Goal: Check status: Check status

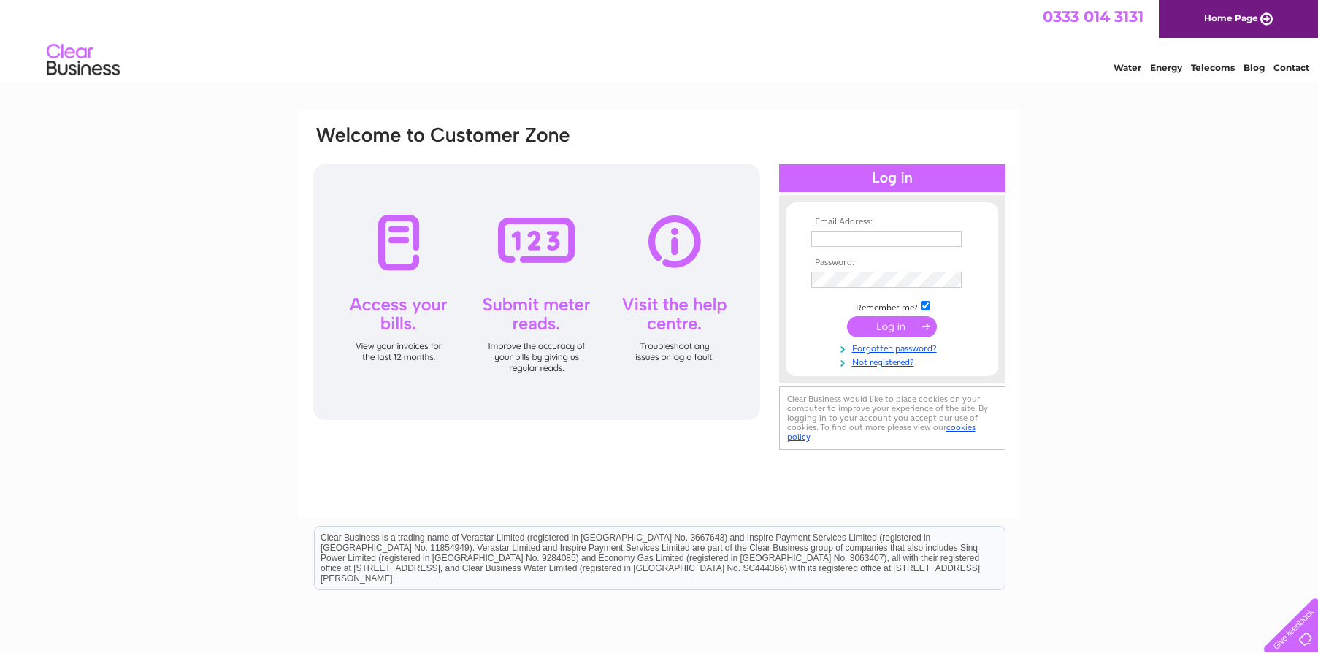
type input "[EMAIL_ADDRESS][DOMAIN_NAME]"
click at [895, 324] on input "submit" at bounding box center [892, 326] width 90 height 20
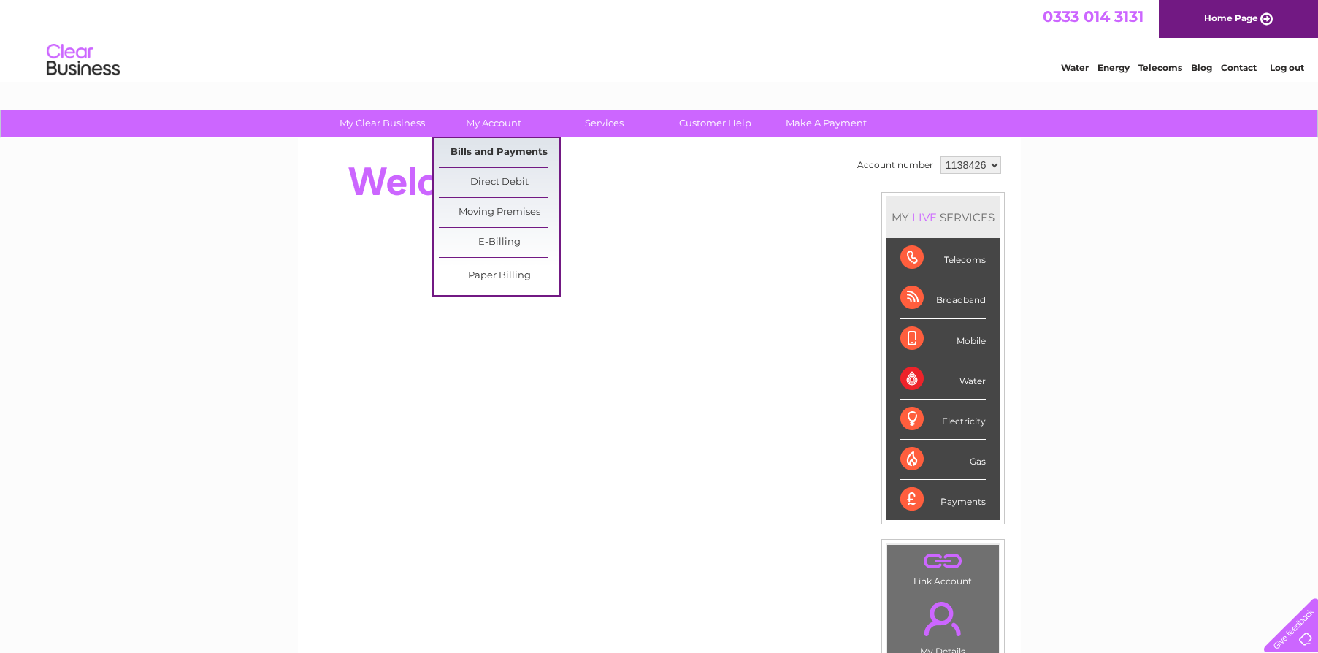
click at [491, 148] on link "Bills and Payments" at bounding box center [499, 152] width 120 height 29
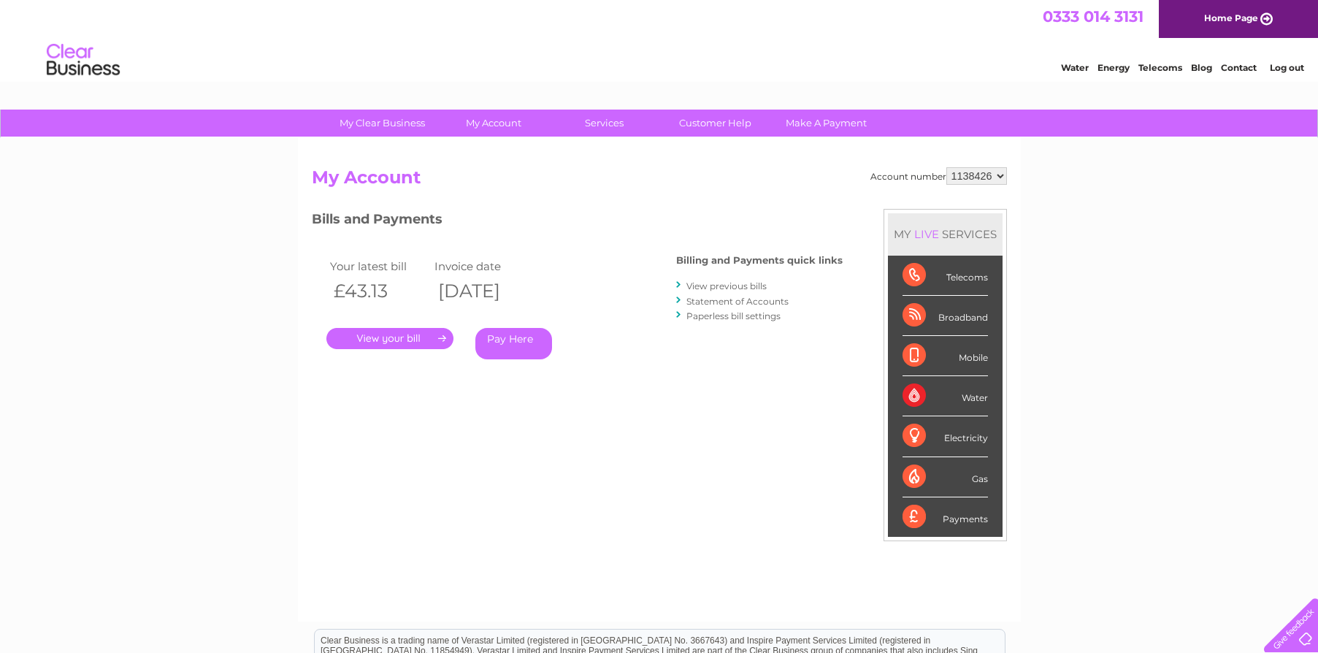
click at [420, 340] on link "." at bounding box center [389, 338] width 127 height 21
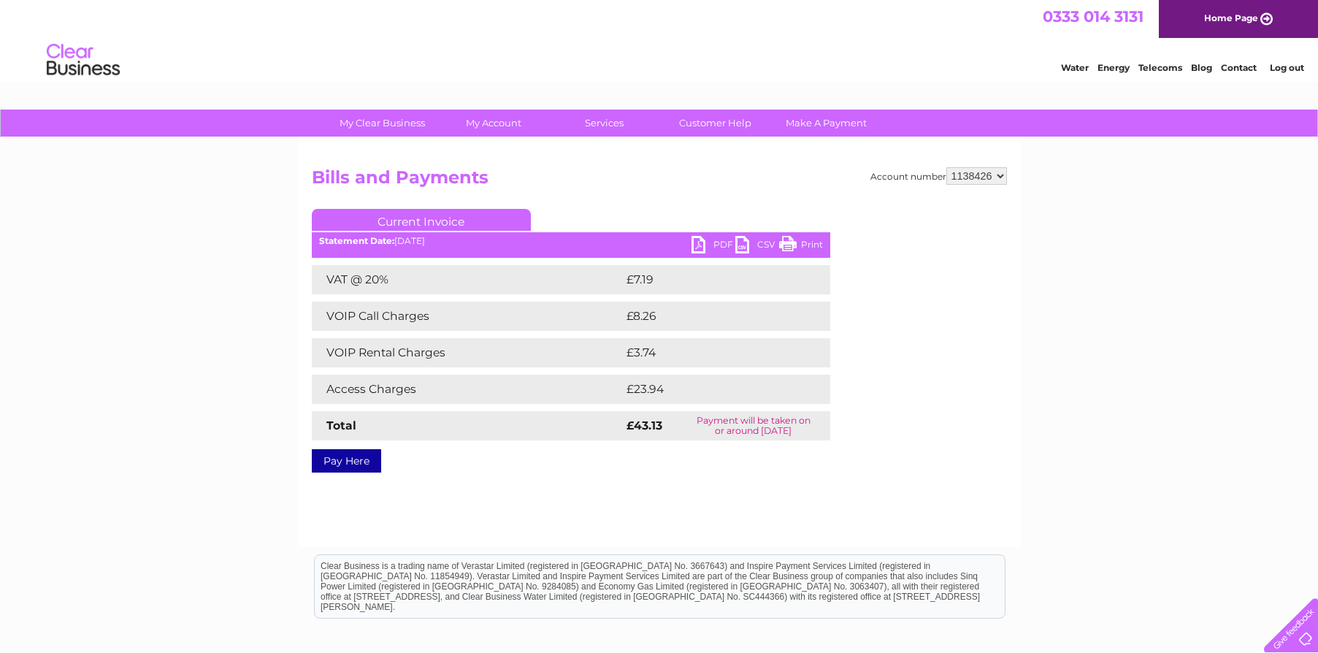
click at [705, 245] on link "PDF" at bounding box center [714, 246] width 44 height 21
